Goal: Find contact information: Find contact information

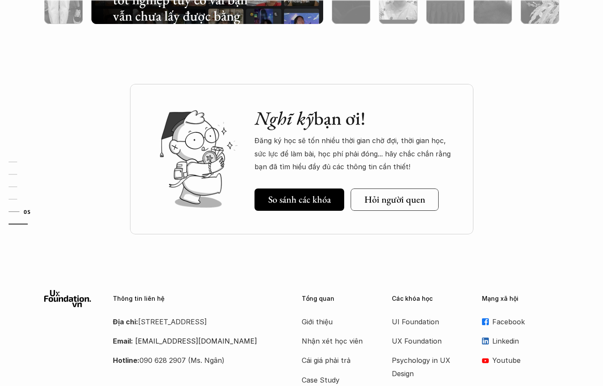
scroll to position [3008, 0]
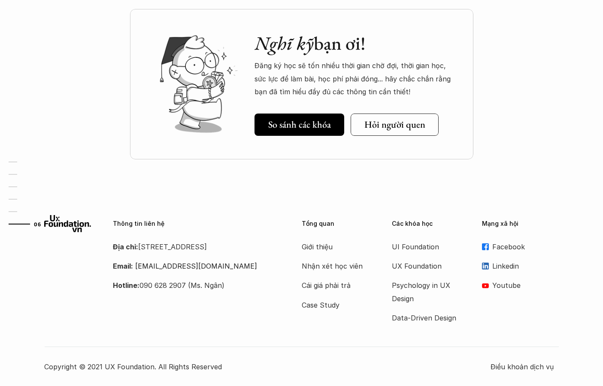
click at [184, 245] on p "Địa chỉ: [STREET_ADDRESS]" at bounding box center [196, 247] width 167 height 13
click at [178, 252] on p "Địa chỉ: [STREET_ADDRESS]" at bounding box center [196, 247] width 167 height 13
drag, startPoint x: 218, startPoint y: 279, endPoint x: 135, endPoint y: 278, distance: 83.2
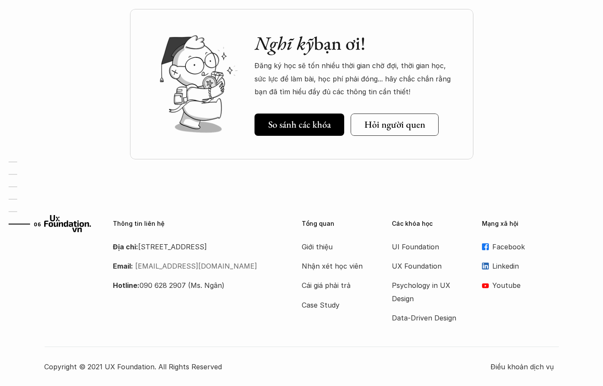
click at [135, 273] on p "Email: [EMAIL_ADDRESS][DOMAIN_NAME]" at bounding box center [196, 266] width 167 height 13
click at [142, 271] on link "[EMAIL_ADDRESS][DOMAIN_NAME]" at bounding box center [196, 266] width 122 height 9
click at [174, 271] on link "[EMAIL_ADDRESS][DOMAIN_NAME]" at bounding box center [196, 266] width 122 height 9
click at [215, 273] on p "Email: [EMAIL_ADDRESS][DOMAIN_NAME]" at bounding box center [196, 266] width 167 height 13
drag, startPoint x: 216, startPoint y: 281, endPoint x: 135, endPoint y: 279, distance: 81.1
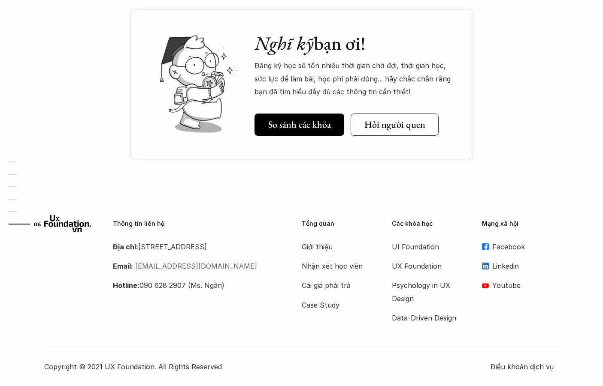
click at [135, 273] on p "Email: [EMAIL_ADDRESS][DOMAIN_NAME]" at bounding box center [196, 266] width 167 height 13
copy link "[EMAIL_ADDRESS][DOMAIN_NAME]"
